Goal: Task Accomplishment & Management: Manage account settings

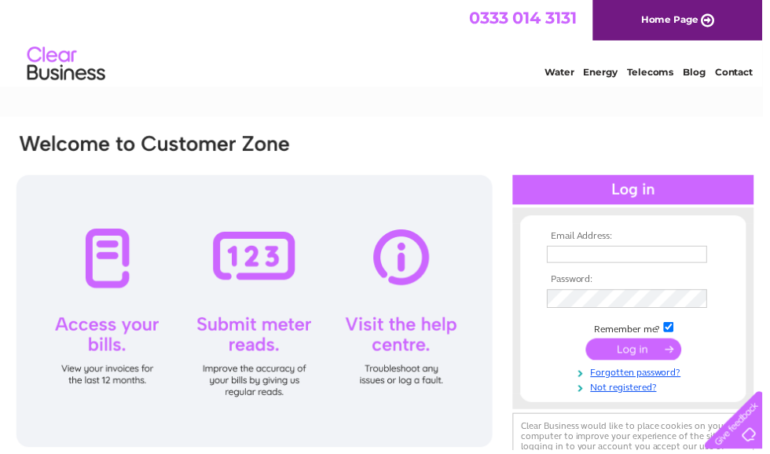
click at [634, 193] on div at bounding box center [639, 192] width 243 height 30
click at [665, 196] on div at bounding box center [639, 192] width 243 height 30
click at [684, 26] on link "Home Page" at bounding box center [683, 20] width 171 height 41
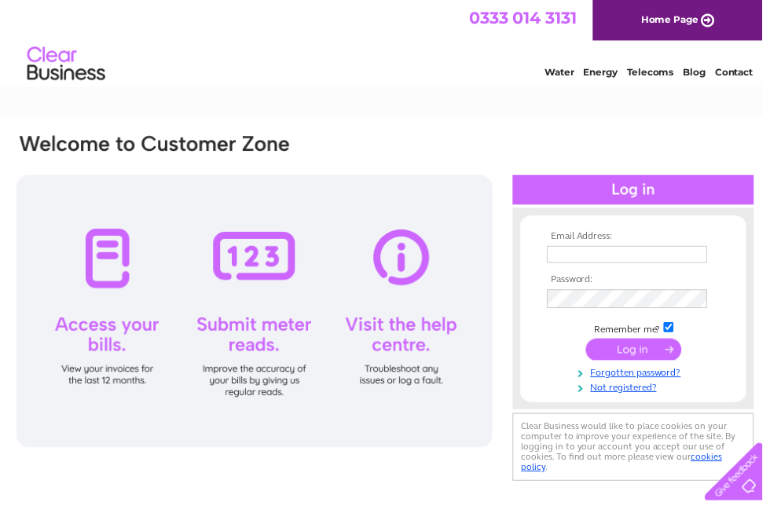
click at [607, 254] on input "text" at bounding box center [633, 256] width 162 height 17
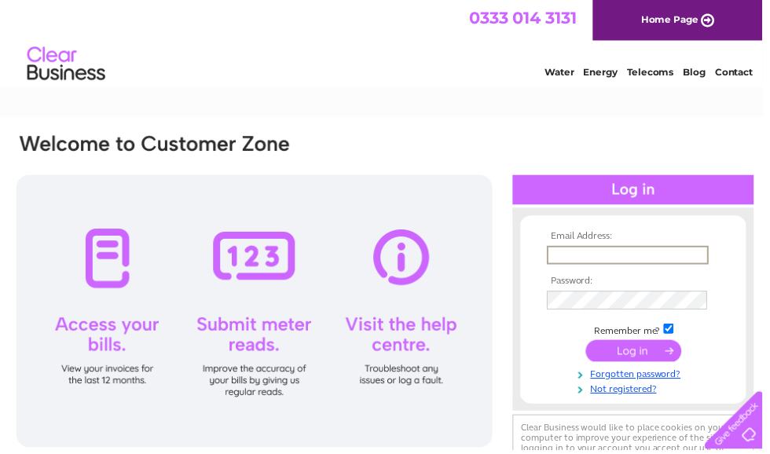
type input "spacemastergroup@gmail.com"
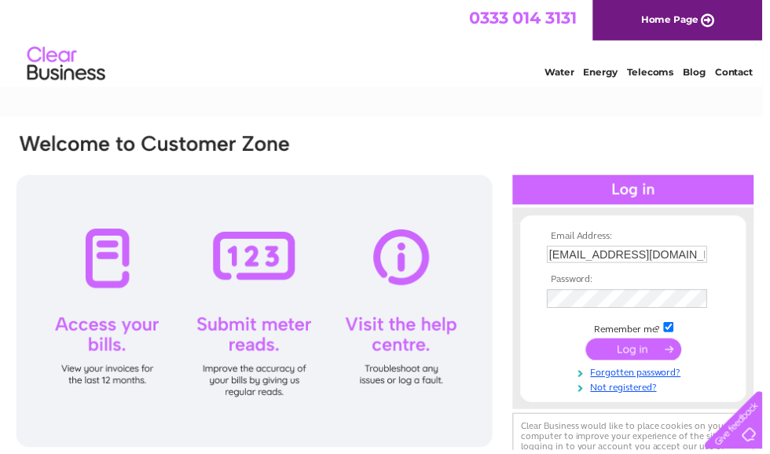
click at [646, 358] on input "submit" at bounding box center [639, 353] width 97 height 22
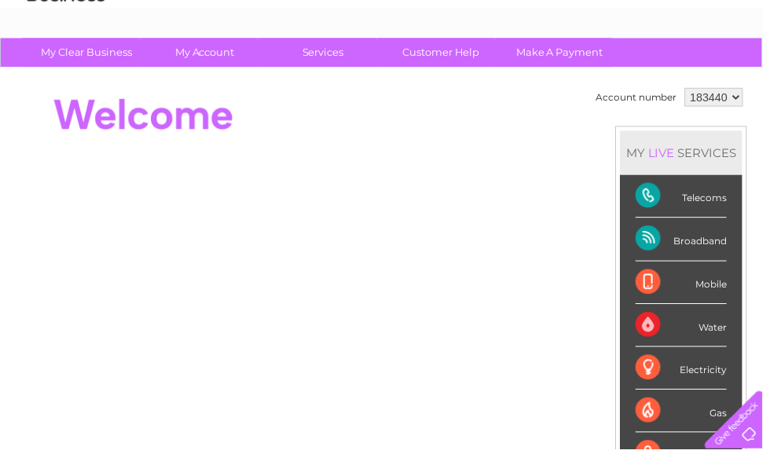
scroll to position [79, 0]
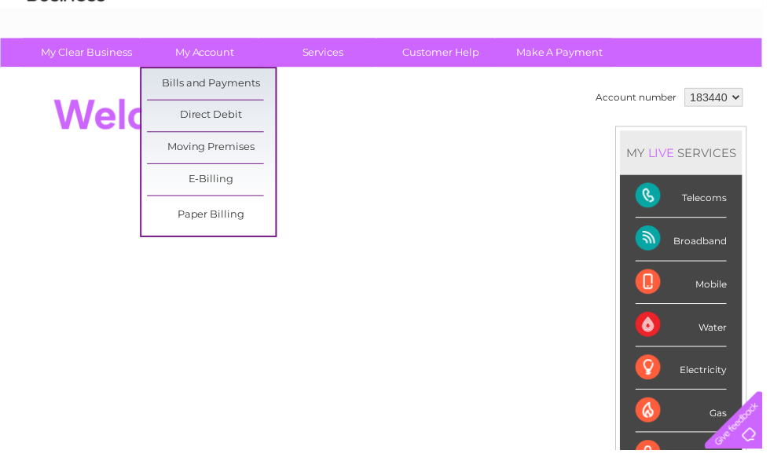
click at [241, 81] on link "Bills and Payments" at bounding box center [213, 84] width 130 height 31
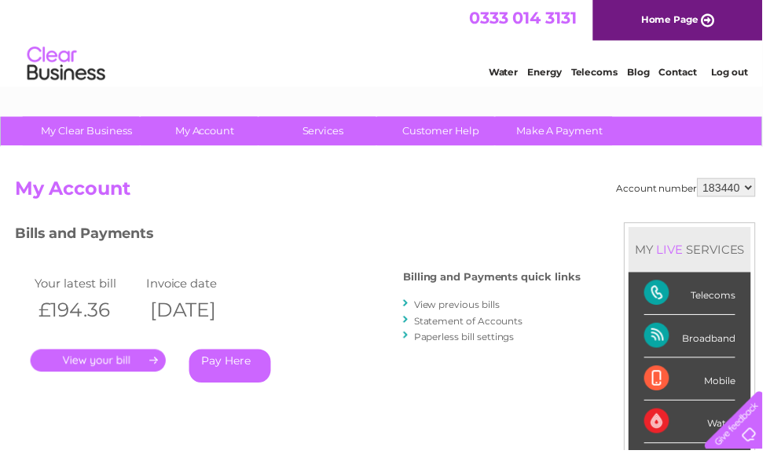
click at [474, 307] on link "View previous bills" at bounding box center [461, 308] width 86 height 12
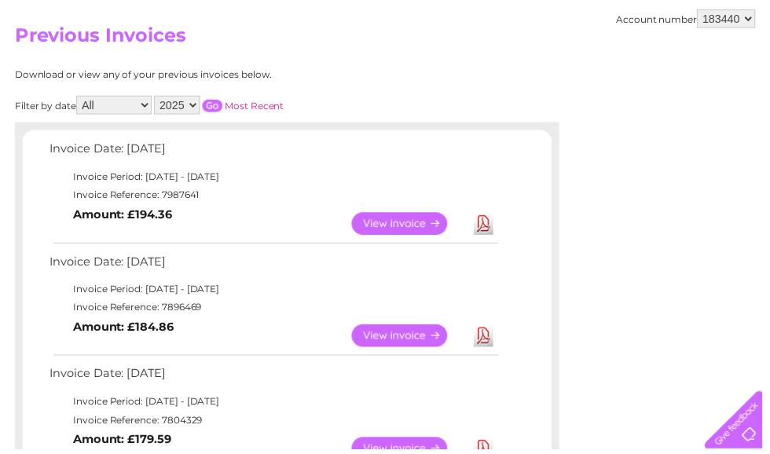
scroll to position [156, 0]
click at [407, 221] on link "View" at bounding box center [412, 225] width 115 height 23
